Goal: Information Seeking & Learning: Learn about a topic

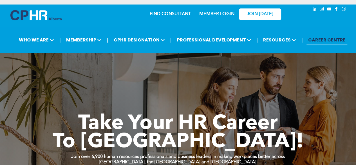
scroll to position [5, 0]
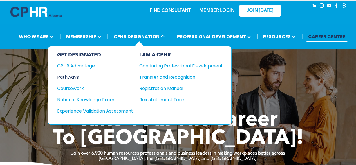
click at [85, 79] on div "Pathways" at bounding box center [91, 76] width 68 height 7
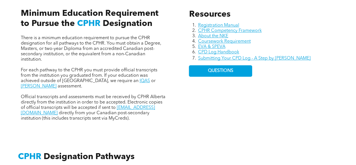
scroll to position [254, 0]
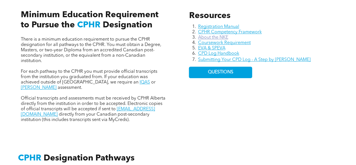
click at [206, 37] on link "About the NKE" at bounding box center [213, 37] width 30 height 5
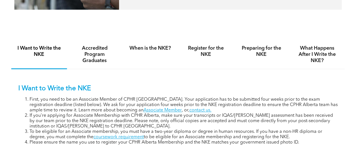
scroll to position [326, 0]
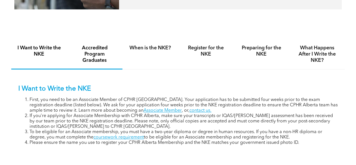
click at [101, 60] on h4 "Accredited Program Graduates" at bounding box center [95, 54] width 46 height 19
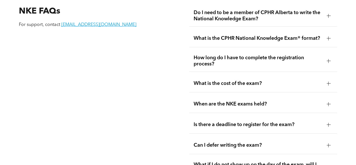
scroll to position [663, 0]
click at [283, 35] on span "What is the CPHR National Knowledge Exam® format?" at bounding box center [258, 38] width 129 height 6
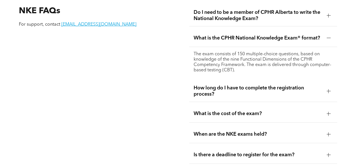
click at [283, 35] on span "What is the CPHR National Knowledge Exam® format?" at bounding box center [258, 38] width 129 height 6
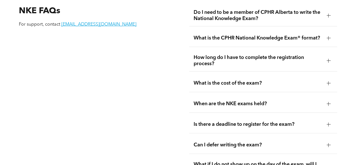
click at [253, 54] on span "How long do I have to complete the registration process?" at bounding box center [258, 60] width 129 height 12
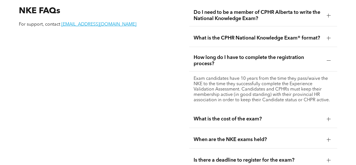
click at [246, 54] on span "How long do I have to complete the registration process?" at bounding box center [258, 60] width 129 height 12
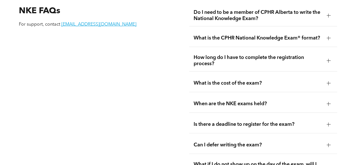
click at [225, 80] on span "What is the cost of the exam?" at bounding box center [258, 83] width 129 height 6
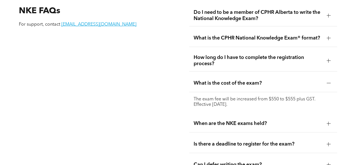
click at [225, 80] on span "What is the cost of the exam?" at bounding box center [258, 83] width 129 height 6
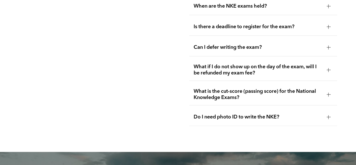
scroll to position [754, 0]
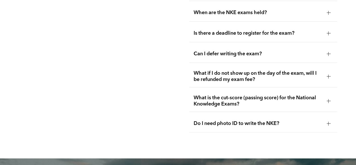
click at [200, 95] on span "What is the cut-score (passing score) for the National Knowledge Exams?" at bounding box center [258, 101] width 129 height 12
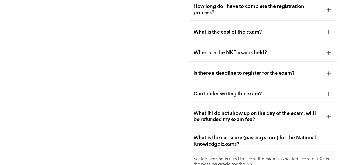
scroll to position [742, 0]
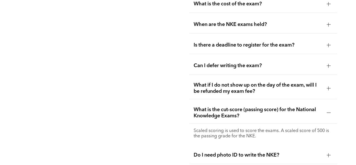
click at [241, 16] on div "When are the NKE exams held?" at bounding box center [263, 25] width 148 height 18
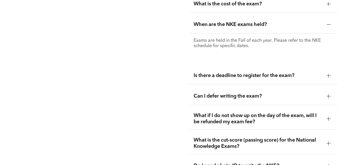
click at [240, 21] on span "When are the NKE exams held?" at bounding box center [258, 24] width 129 height 6
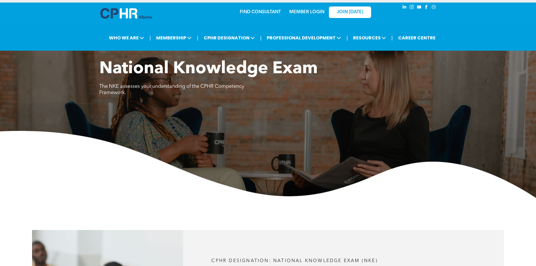
scroll to position [0, 0]
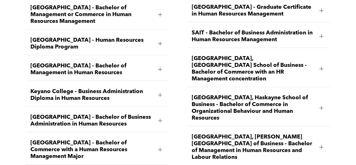
scroll to position [789, 0]
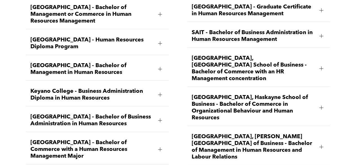
click at [220, 58] on span "[GEOGRAPHIC_DATA], [GEOGRAPHIC_DATA] School of Business - Bachelor of Commerce …" at bounding box center [253, 68] width 123 height 27
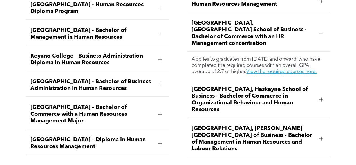
scroll to position [824, 0]
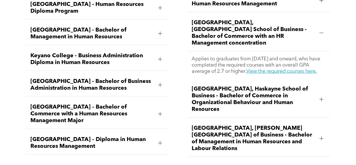
click at [148, 104] on span "[GEOGRAPHIC_DATA] – Bachelor of Commerce with a Human Resources Management Major" at bounding box center [91, 114] width 123 height 20
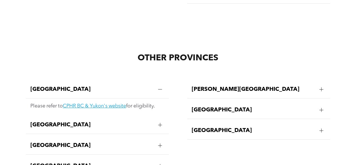
scroll to position [990, 0]
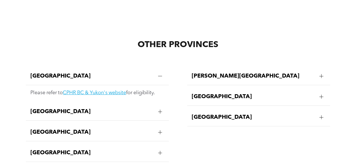
click at [161, 72] on div at bounding box center [160, 76] width 8 height 8
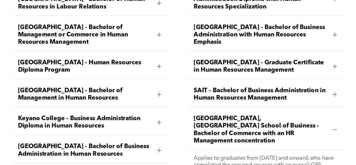
scroll to position [777, 0]
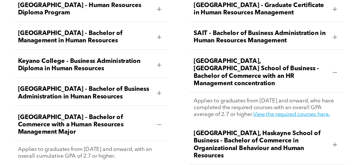
click at [226, 62] on div "[GEOGRAPHIC_DATA], [GEOGRAPHIC_DATA] School of Business - Bachelor of Commerce …" at bounding box center [258, 80] width 143 height 36
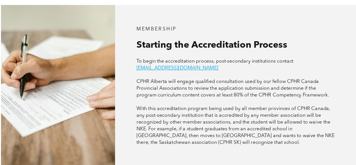
scroll to position [308, 0]
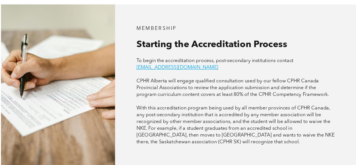
click at [170, 100] on p "CPHR Alberta will engage qualified consultation used by our fellow CPHR Canada …" at bounding box center [230, 94] width 183 height 19
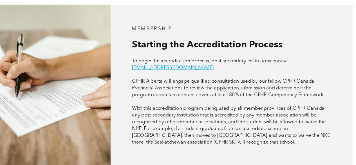
scroll to position [321, 0]
